Goal: Information Seeking & Learning: Find specific fact

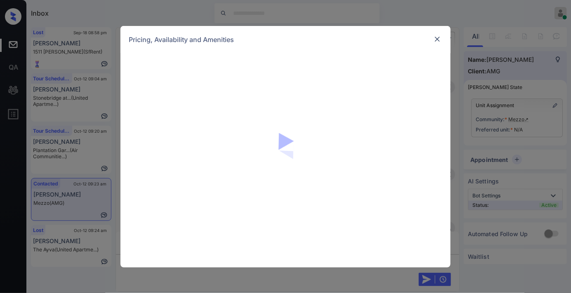
scroll to position [367, 0]
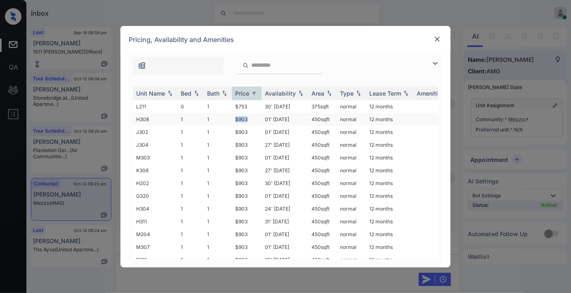
drag, startPoint x: 253, startPoint y: 116, endPoint x: 226, endPoint y: 116, distance: 26.8
click at [226, 116] on tr "H308 1 1 $903 01' Apr 25 450 sqft normal 12 months" at bounding box center [348, 119] width 431 height 13
copy tr "$903"
click at [265, 114] on td "01' Apr 25" at bounding box center [285, 119] width 47 height 13
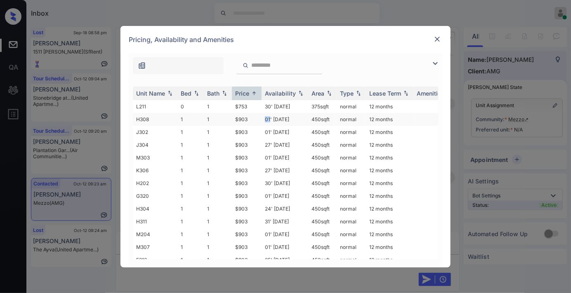
click at [265, 114] on td "01' Apr 25" at bounding box center [285, 119] width 47 height 13
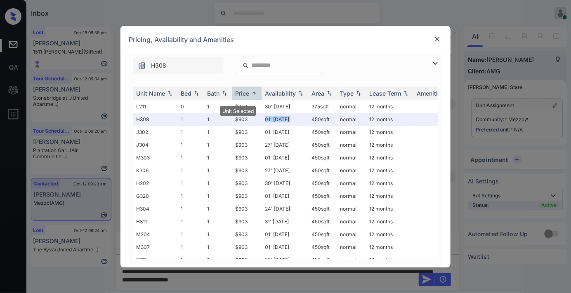
click at [436, 40] on img at bounding box center [437, 39] width 8 height 8
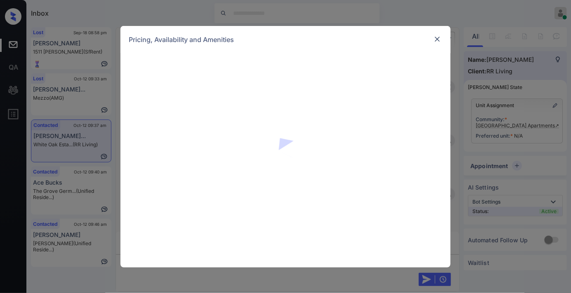
scroll to position [426, 0]
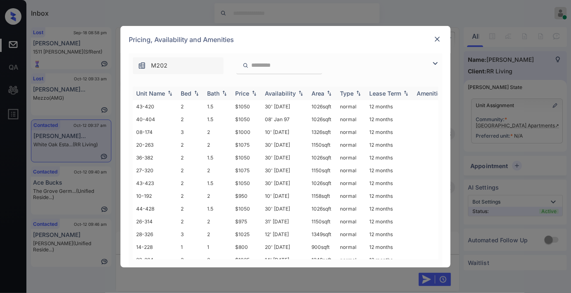
click at [238, 93] on div "Price" at bounding box center [242, 93] width 14 height 7
drag, startPoint x: 251, startPoint y: 104, endPoint x: 236, endPoint y: 105, distance: 14.9
click at [236, 105] on td "$800" at bounding box center [247, 106] width 30 height 13
copy td "$800"
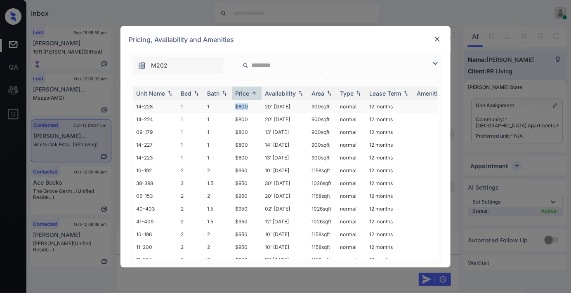
click at [254, 105] on td "$800" at bounding box center [247, 106] width 30 height 13
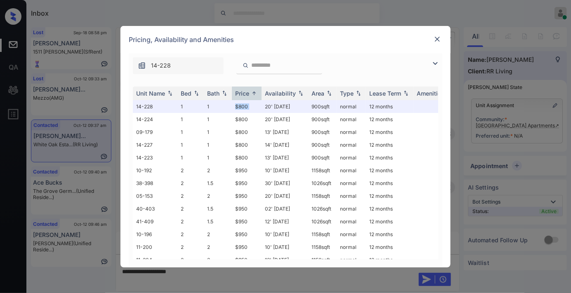
click at [438, 35] on img at bounding box center [437, 39] width 8 height 8
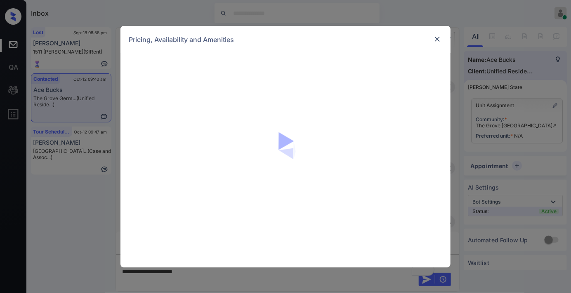
scroll to position [550, 0]
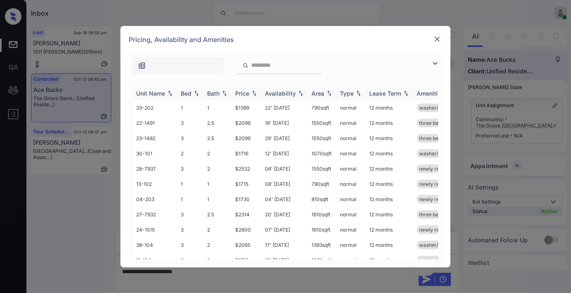
click at [256, 92] on img at bounding box center [254, 93] width 8 height 6
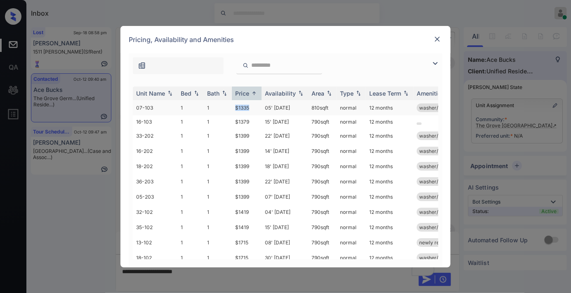
drag, startPoint x: 251, startPoint y: 103, endPoint x: 232, endPoint y: 103, distance: 18.6
click at [232, 103] on td "$1335" at bounding box center [247, 107] width 30 height 15
copy td "$1335"
click at [273, 104] on td "05' [DATE]" at bounding box center [285, 107] width 47 height 15
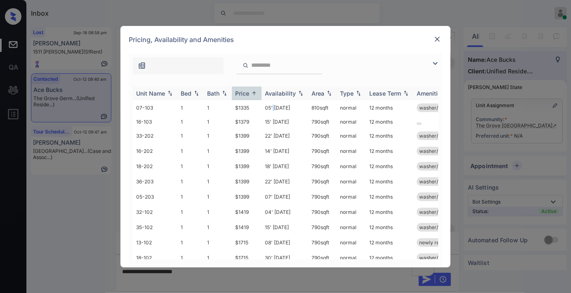
drag, startPoint x: 273, startPoint y: 104, endPoint x: 321, endPoint y: 94, distance: 48.6
click at [274, 104] on td "05' [DATE]" at bounding box center [285, 107] width 47 height 15
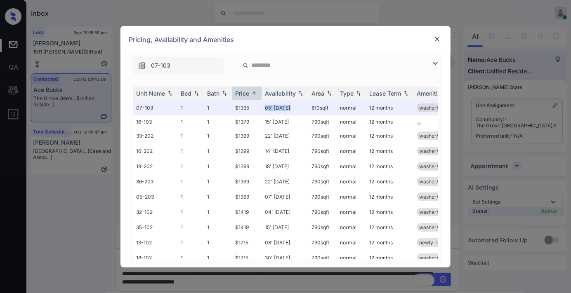
click at [440, 35] on img at bounding box center [437, 39] width 8 height 8
